Goal: Task Accomplishment & Management: Use online tool/utility

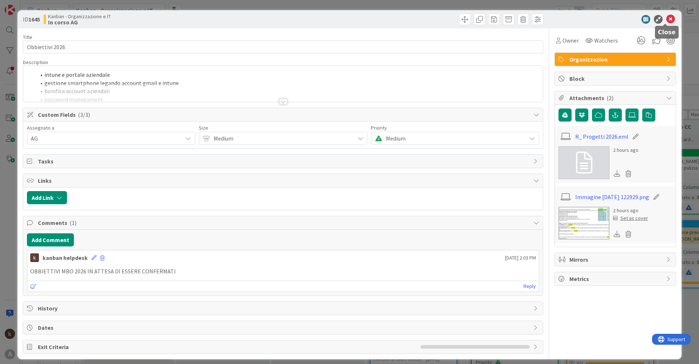
click at [666, 21] on icon at bounding box center [670, 19] width 9 height 9
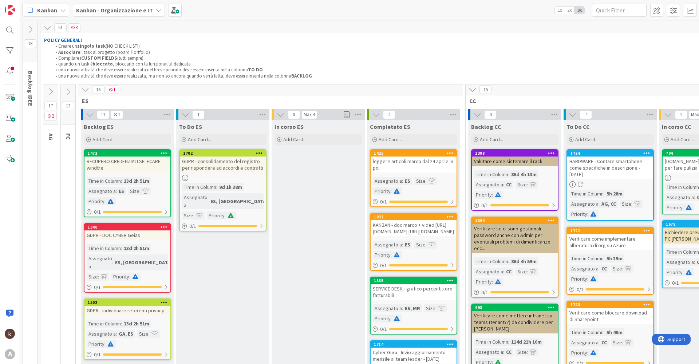
click at [120, 14] on span "Kanban - Organizzazione e IT" at bounding box center [114, 10] width 77 height 9
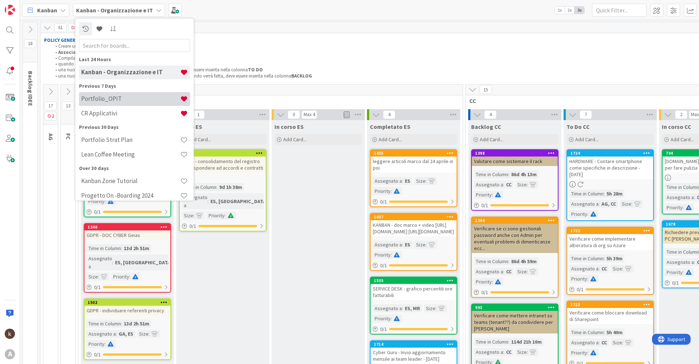
click at [106, 103] on div "Portfolio_OPIT" at bounding box center [134, 99] width 111 height 14
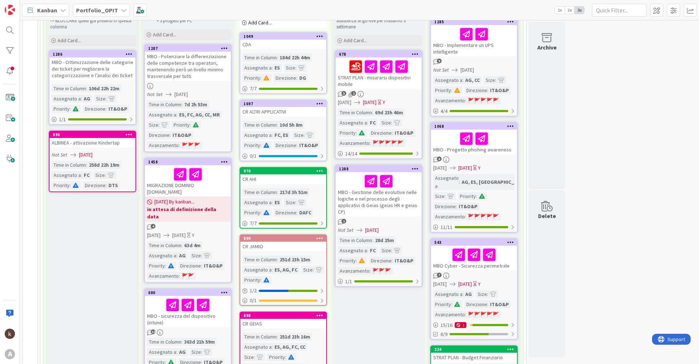
scroll to position [182, 0]
